Goal: Task Accomplishment & Management: Manage account settings

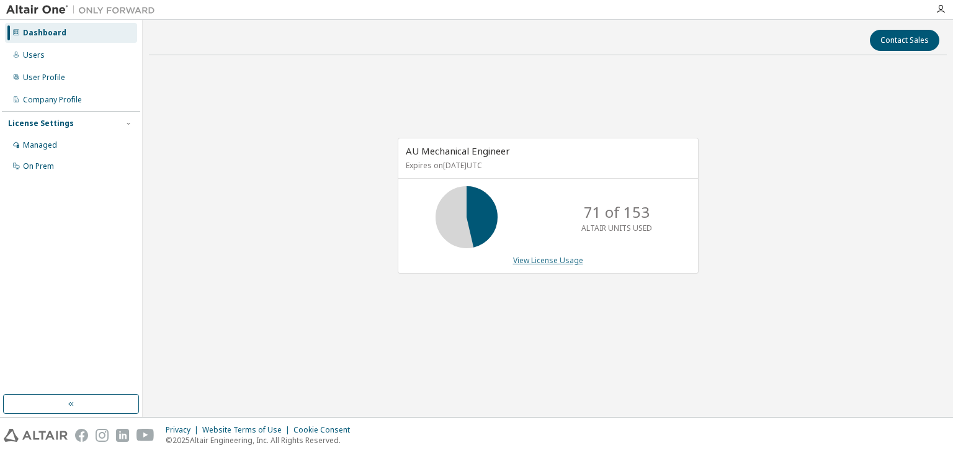
click at [555, 260] on link "View License Usage" at bounding box center [548, 260] width 70 height 11
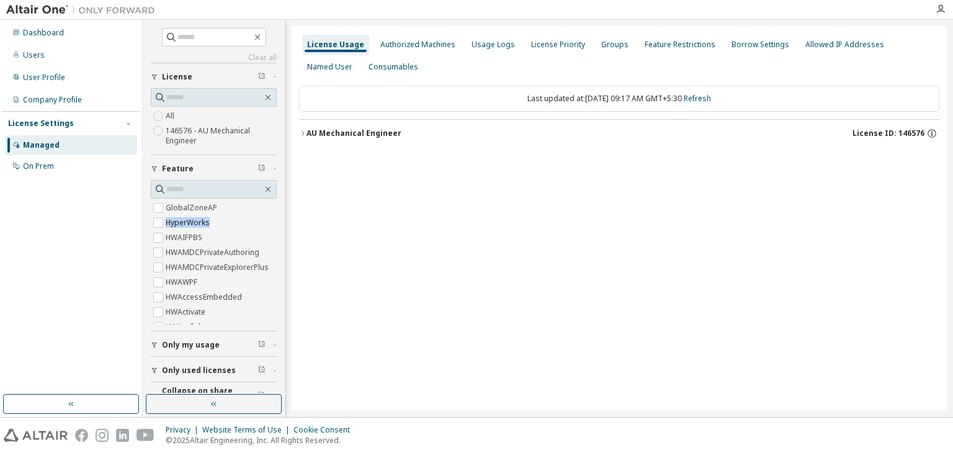
drag, startPoint x: 271, startPoint y: 204, endPoint x: 271, endPoint y: 223, distance: 19.2
click at [271, 223] on div "Clear all Collapse on share string Only used licenses Only my usage Feature Glo…" at bounding box center [214, 207] width 138 height 371
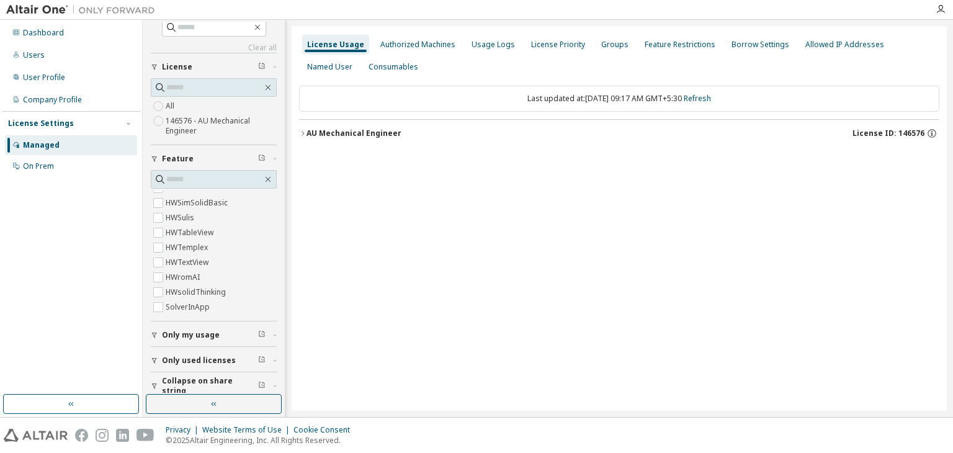
scroll to position [19, 0]
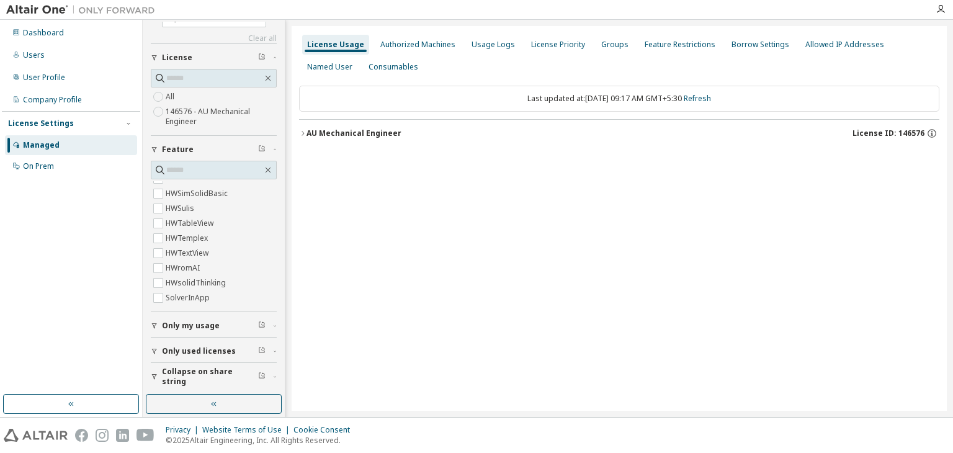
click at [208, 349] on span "Only used licenses" at bounding box center [199, 351] width 74 height 10
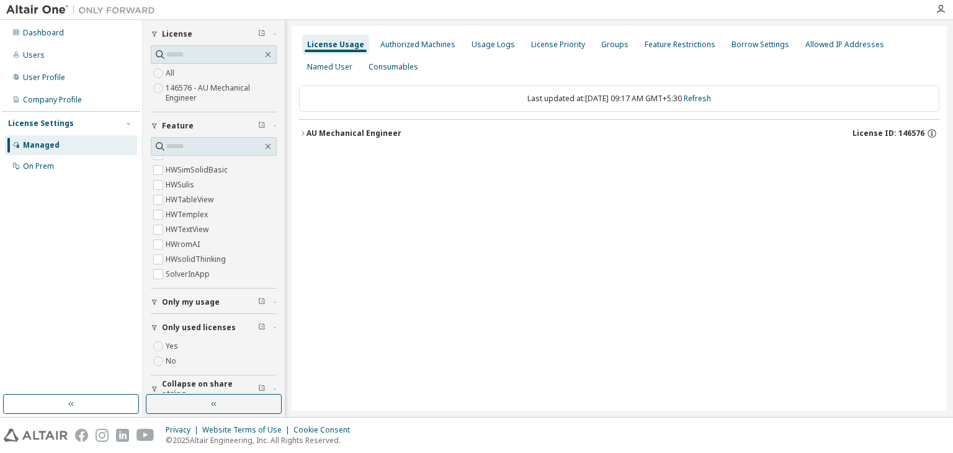
scroll to position [55, 0]
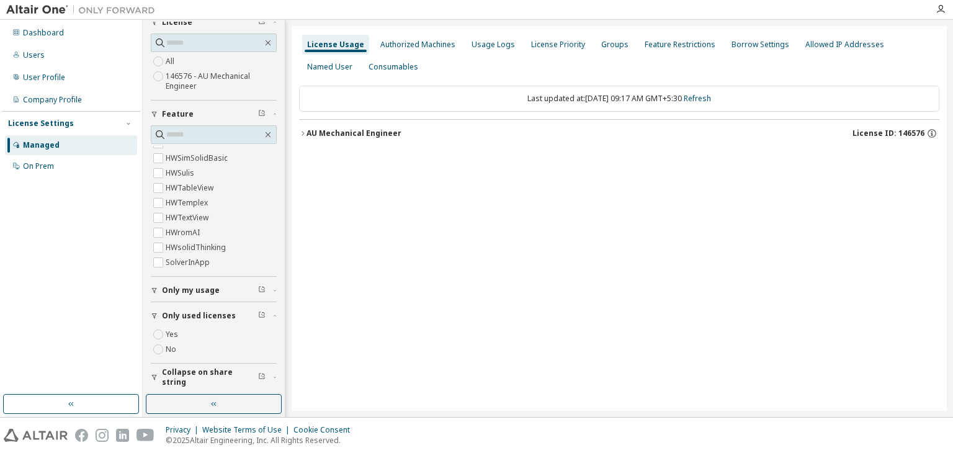
click at [177, 336] on label "Yes" at bounding box center [173, 334] width 15 height 15
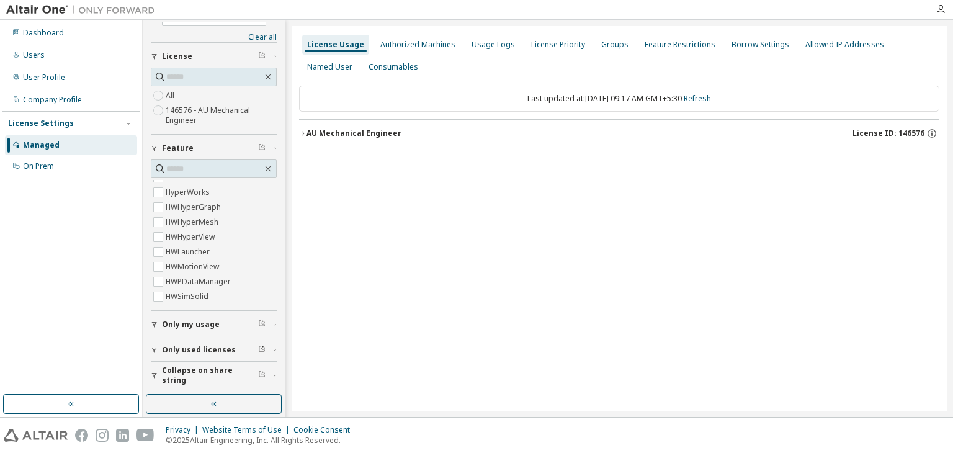
scroll to position [19, 0]
click at [306, 132] on icon "button" at bounding box center [302, 133] width 7 height 7
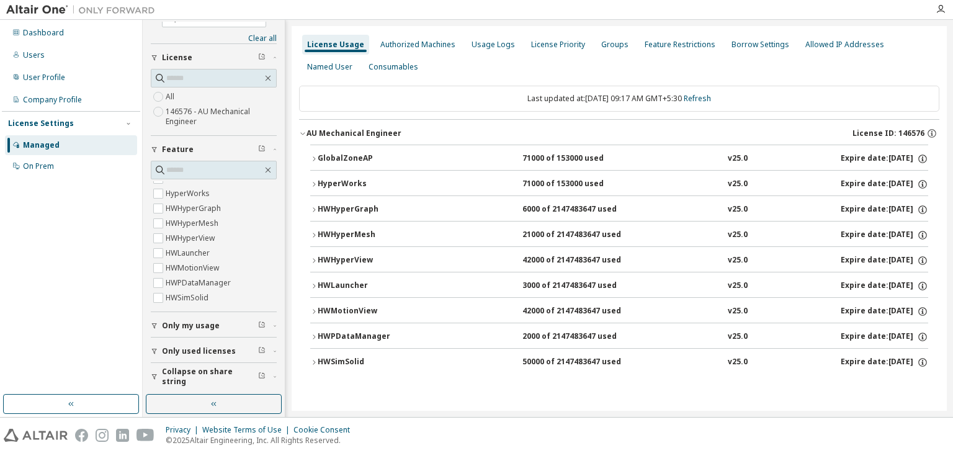
click at [344, 158] on div "GlobalZoneAP" at bounding box center [374, 158] width 112 height 11
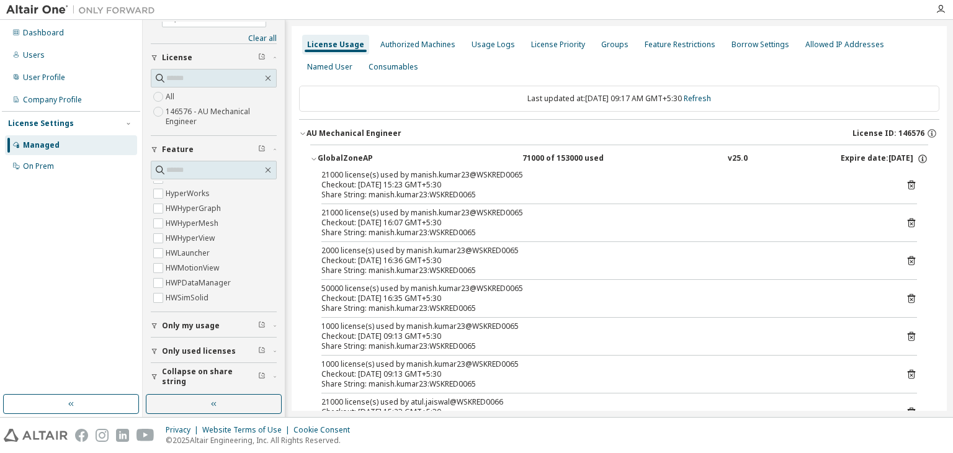
click at [909, 185] on icon at bounding box center [911, 184] width 11 height 11
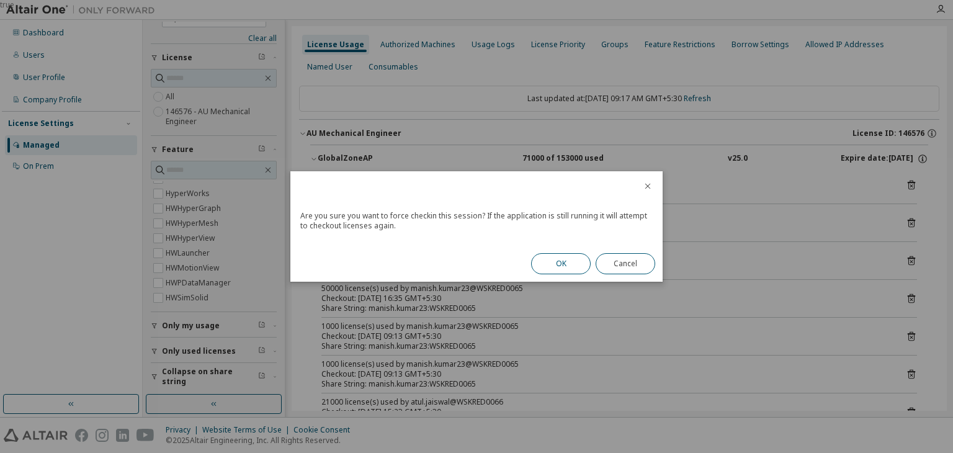
click at [556, 266] on button "OK" at bounding box center [561, 263] width 60 height 21
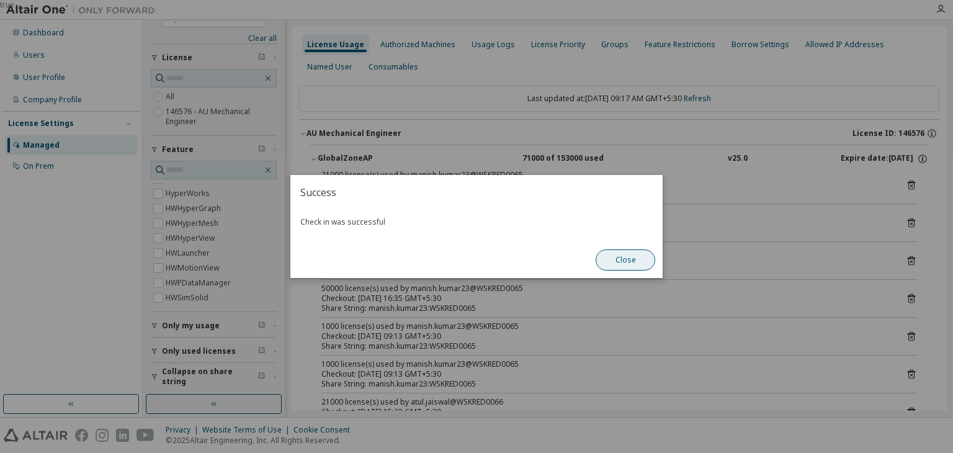
click at [620, 258] on button "Close" at bounding box center [626, 259] width 60 height 21
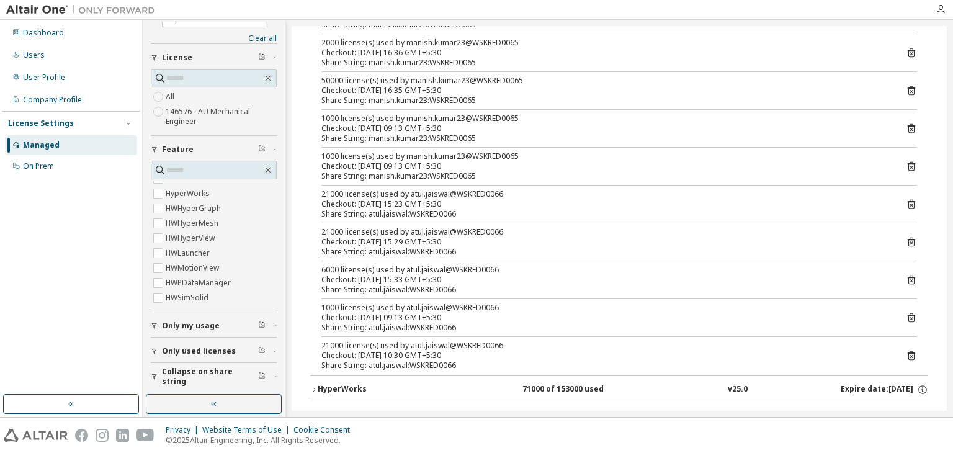
scroll to position [248, 0]
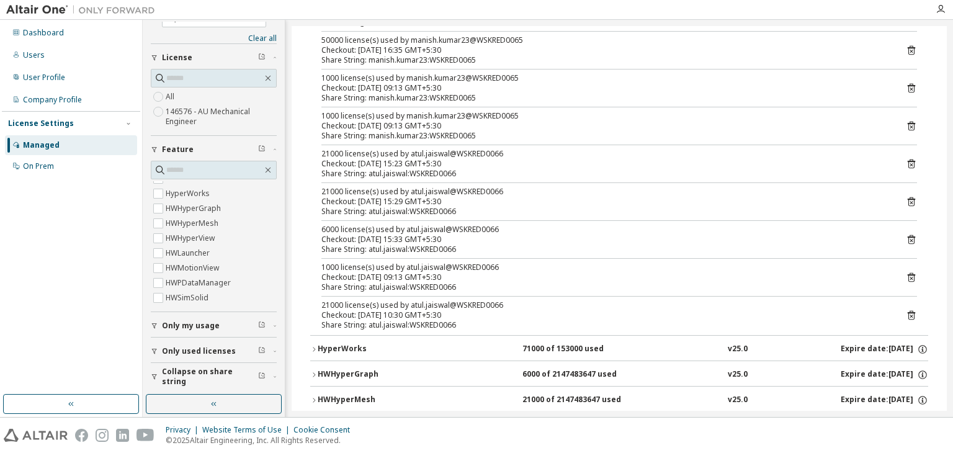
click at [908, 126] on icon at bounding box center [911, 126] width 7 height 9
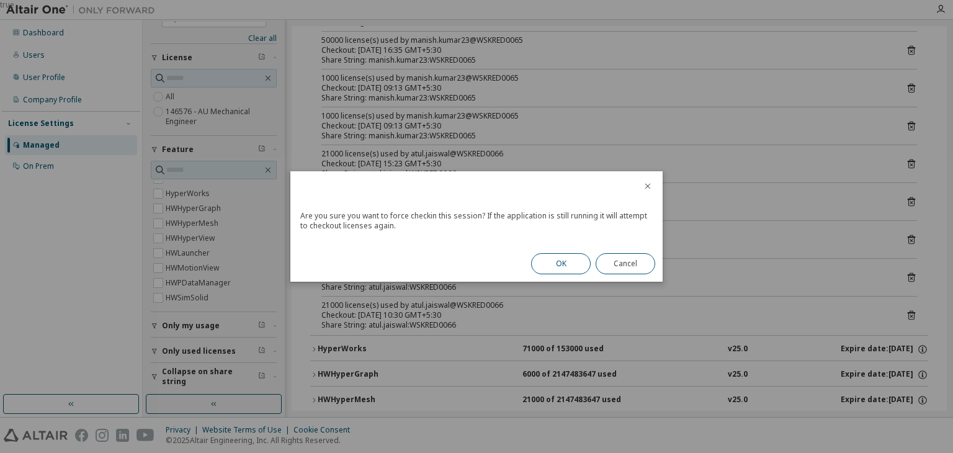
click at [558, 261] on button "OK" at bounding box center [561, 263] width 60 height 21
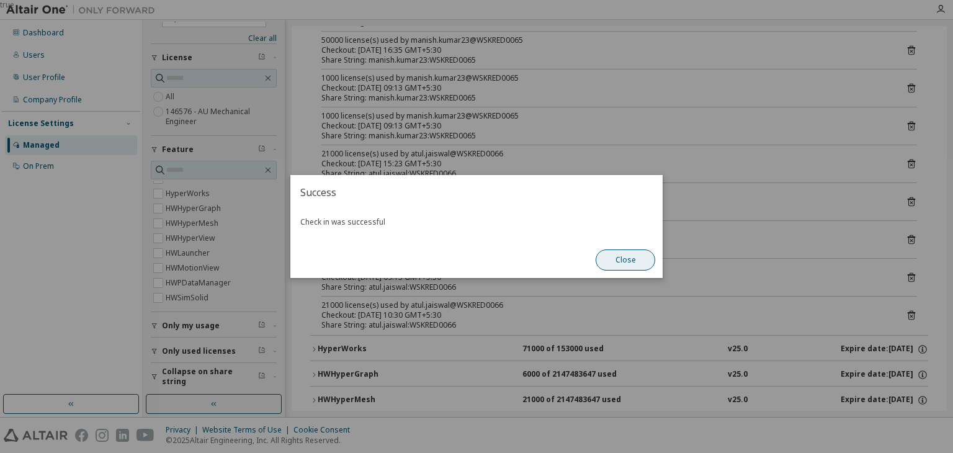
click at [624, 264] on button "Close" at bounding box center [626, 259] width 60 height 21
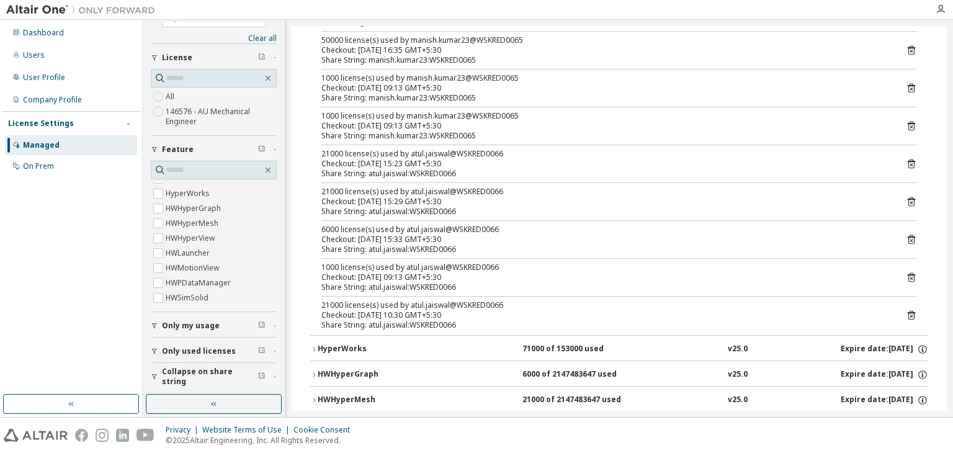
click at [906, 123] on icon at bounding box center [911, 125] width 11 height 11
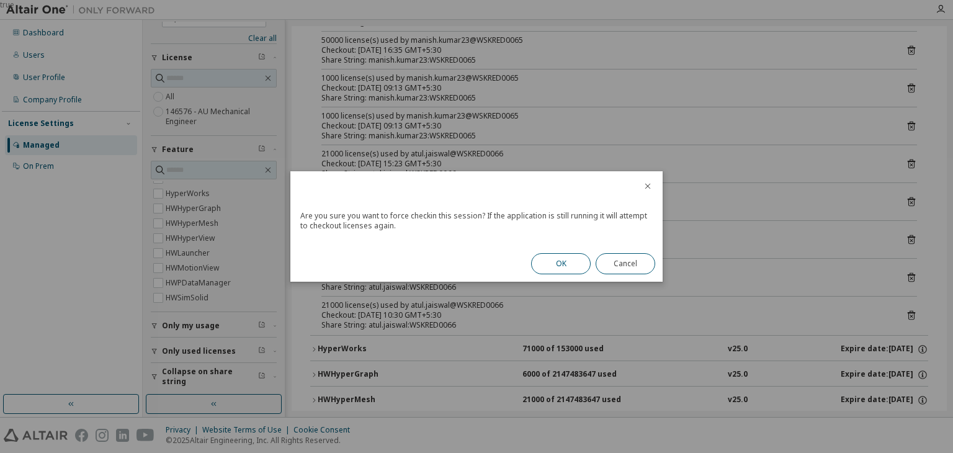
click at [545, 264] on button "OK" at bounding box center [561, 263] width 60 height 21
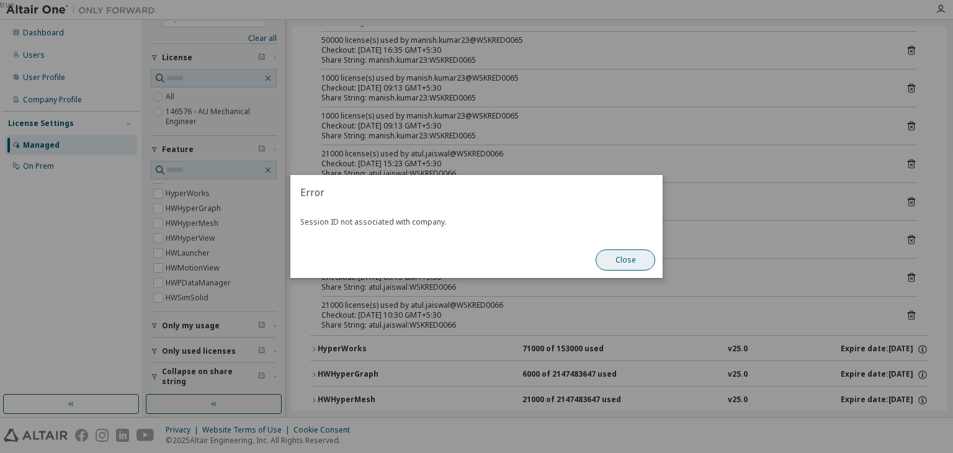
click at [637, 258] on button "Close" at bounding box center [626, 259] width 60 height 21
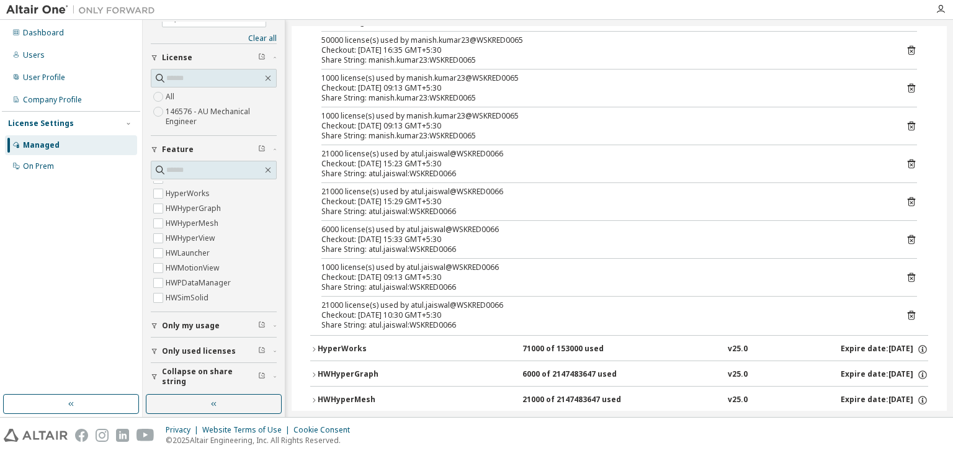
click at [906, 83] on icon at bounding box center [911, 88] width 11 height 11
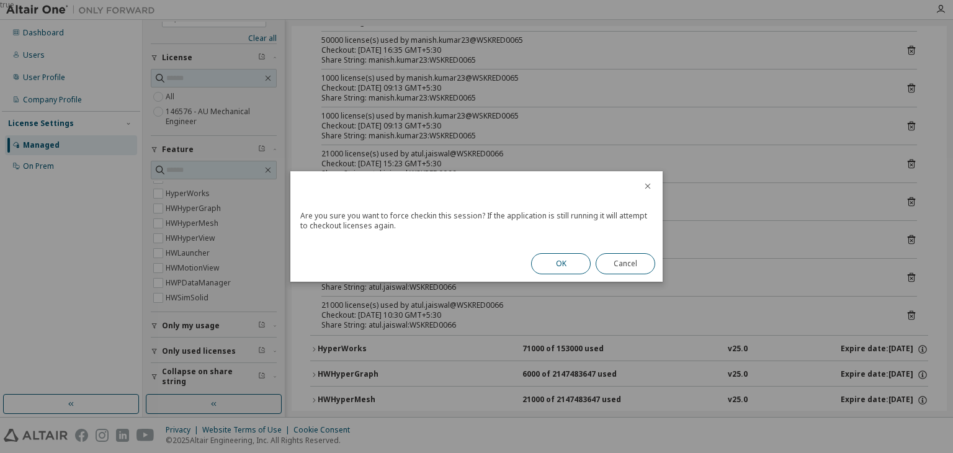
click at [556, 256] on button "OK" at bounding box center [561, 263] width 60 height 21
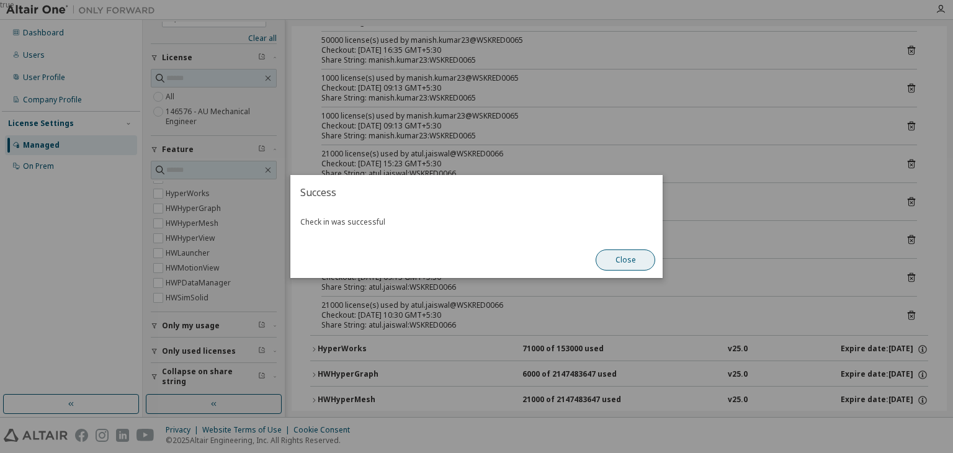
click at [645, 257] on button "Close" at bounding box center [626, 259] width 60 height 21
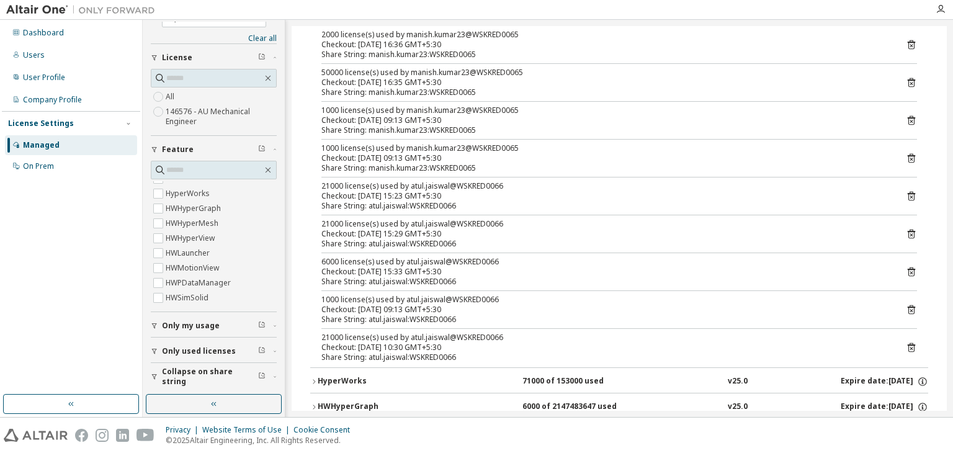
scroll to position [124, 0]
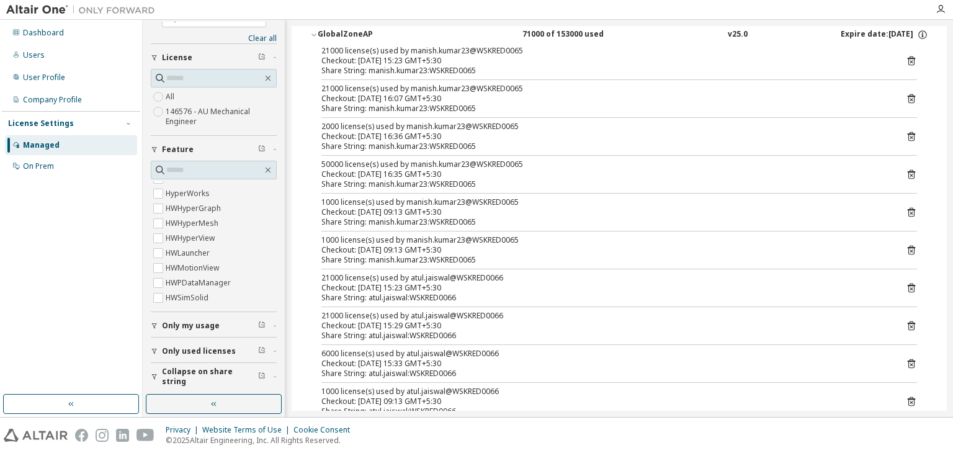
click at [906, 172] on icon at bounding box center [911, 174] width 11 height 11
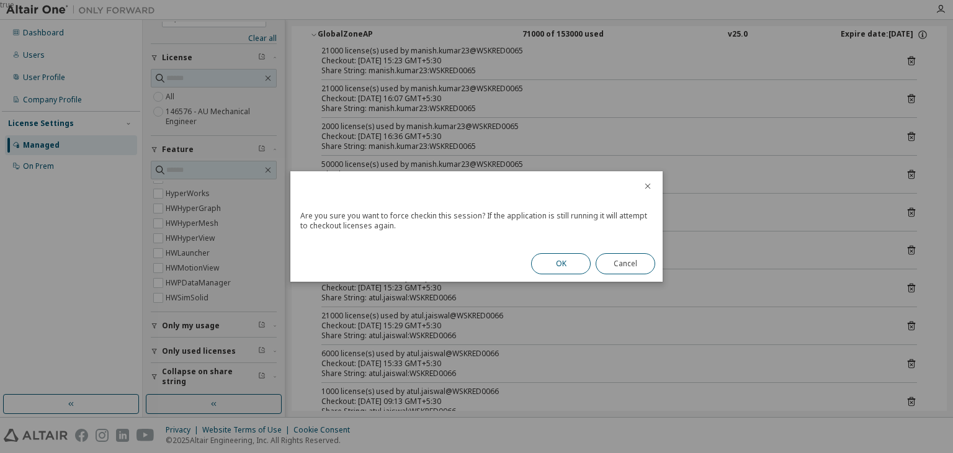
click at [553, 269] on button "OK" at bounding box center [561, 263] width 60 height 21
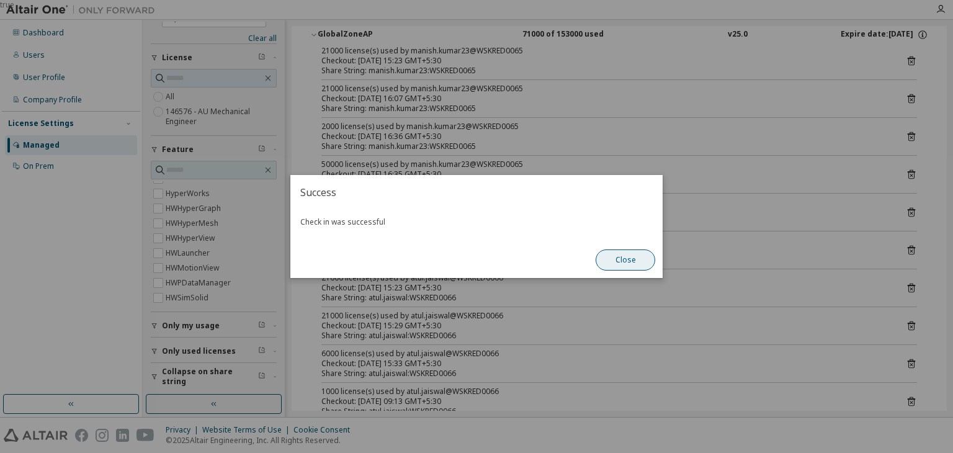
click at [638, 267] on button "Close" at bounding box center [626, 259] width 60 height 21
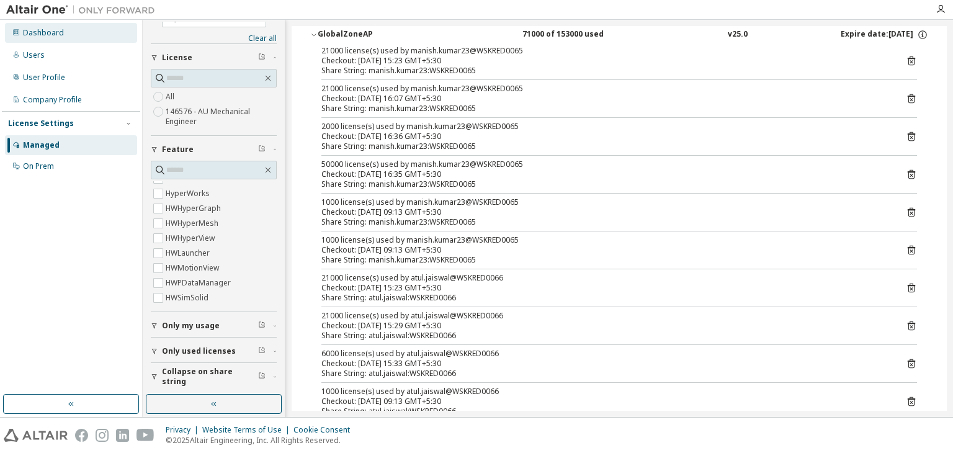
click at [47, 29] on div "Dashboard" at bounding box center [43, 33] width 41 height 10
